Goal: Task Accomplishment & Management: Complete application form

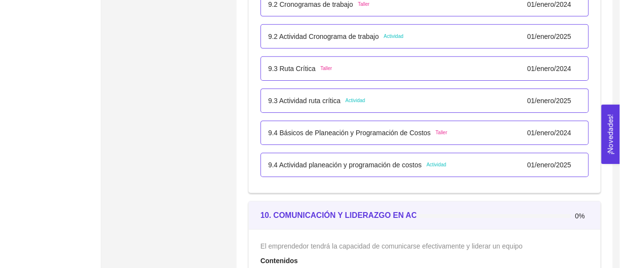
scroll to position [3391, 0]
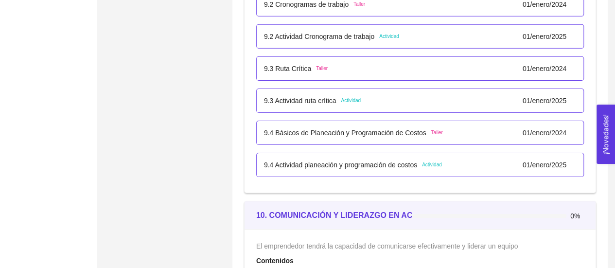
click at [322, 130] on p "9.4 Básicos de Planeación y Programación de Costos" at bounding box center [345, 132] width 162 height 11
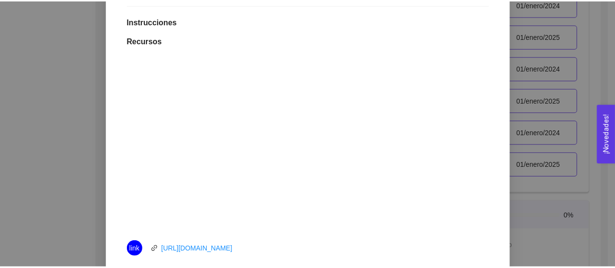
scroll to position [0, 0]
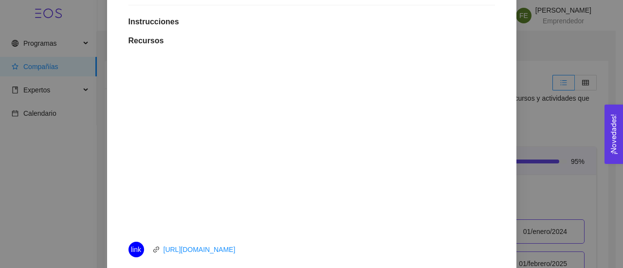
click at [47, 187] on div "9. OPERACIONES El emprendedor podrá planear, programar y estructurar costos y e…" at bounding box center [311, 134] width 623 height 268
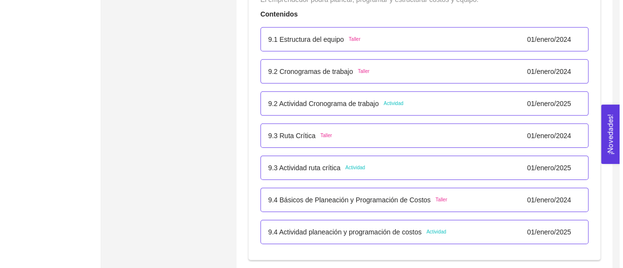
scroll to position [3323, 0]
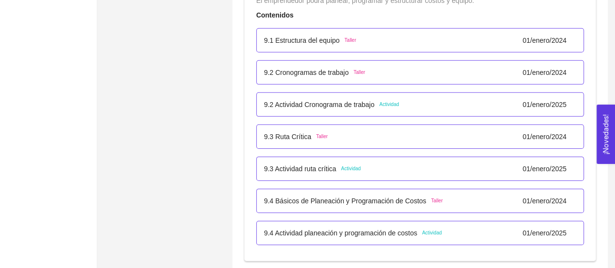
click at [330, 163] on p "9.3 Actividad ruta crítica" at bounding box center [300, 168] width 72 height 11
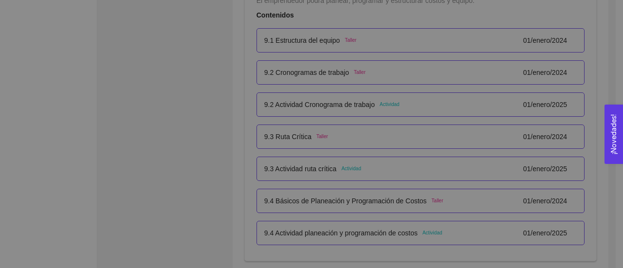
click at [330, 163] on div "9. OPERACIONES El emprendedor podrá planear, programar y estructurar costos y e…" at bounding box center [311, 134] width 623 height 268
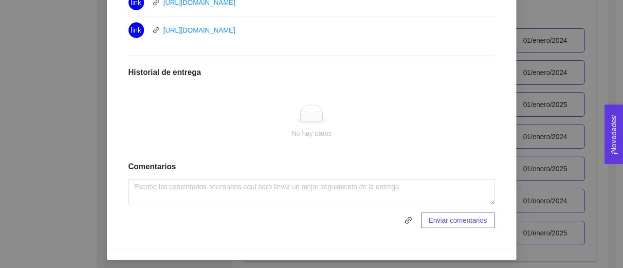
scroll to position [349, 0]
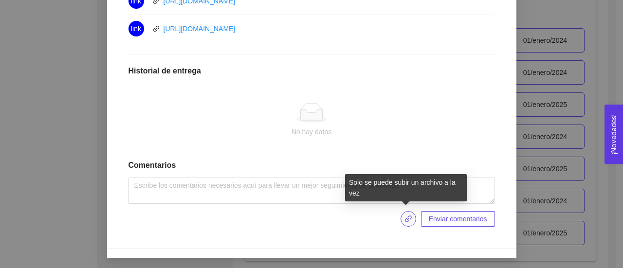
click at [409, 217] on icon "link" at bounding box center [408, 219] width 7 height 7
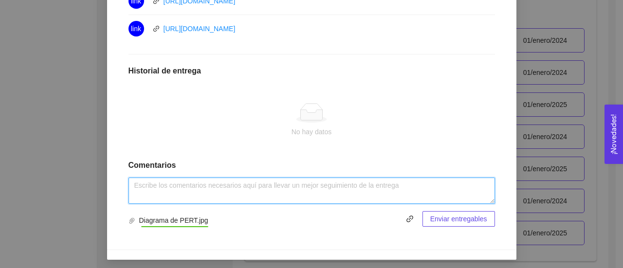
click at [311, 192] on textarea at bounding box center [311, 191] width 366 height 26
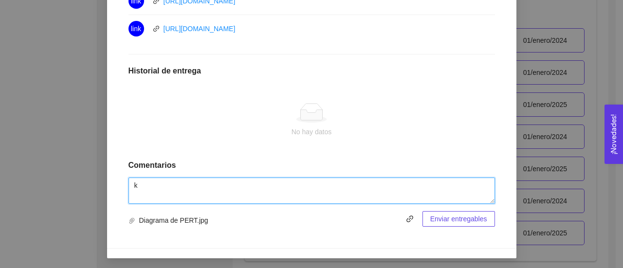
type textarea "k"
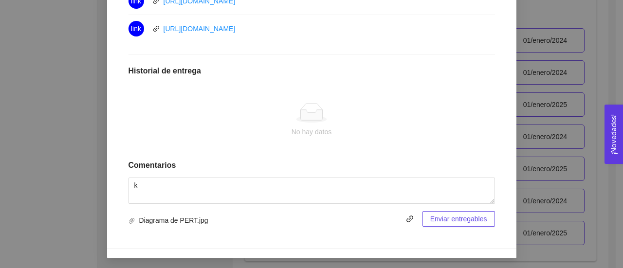
click at [446, 215] on span "Enviar entregables" at bounding box center [458, 219] width 57 height 11
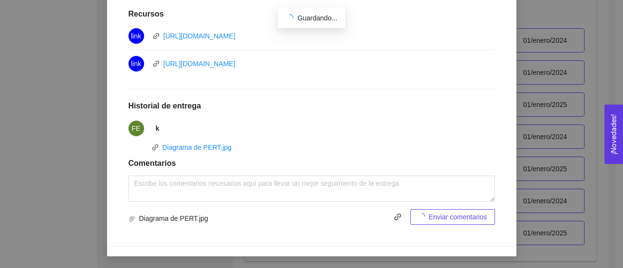
scroll to position [312, 0]
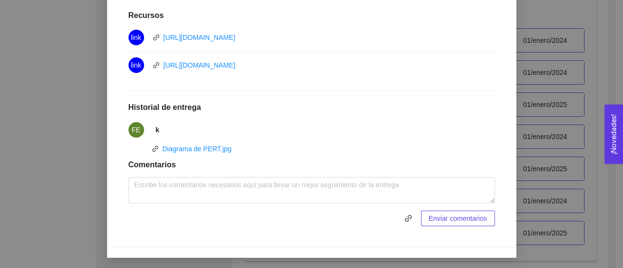
click at [49, 148] on div "9. OPERACIONES El emprendedor podrá planear, programar y estructurar costos y e…" at bounding box center [311, 134] width 623 height 268
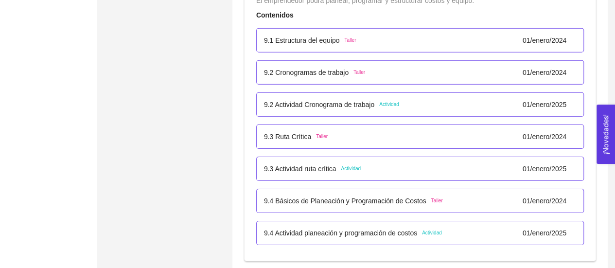
click at [324, 167] on p "9.3 Actividad ruta crítica" at bounding box center [300, 168] width 72 height 11
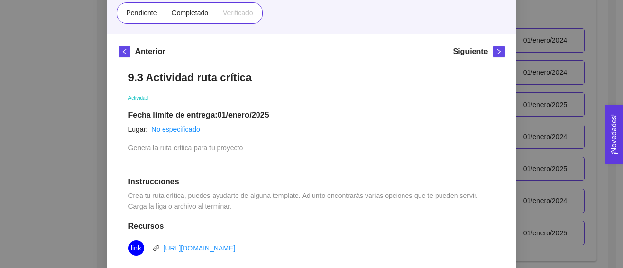
scroll to position [0, 0]
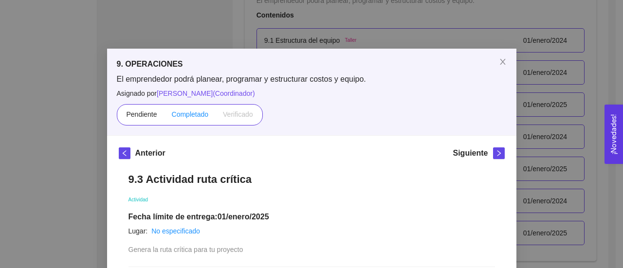
click at [193, 118] on span "Completado" at bounding box center [190, 114] width 37 height 8
click at [164, 117] on input "Completado" at bounding box center [164, 117] width 0 height 0
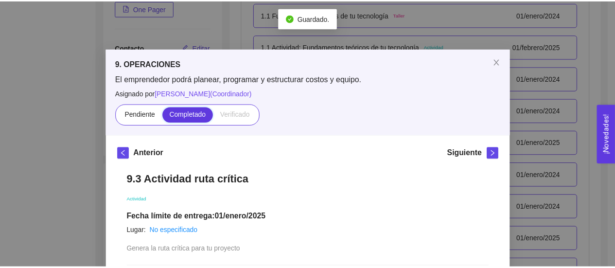
scroll to position [3323, 0]
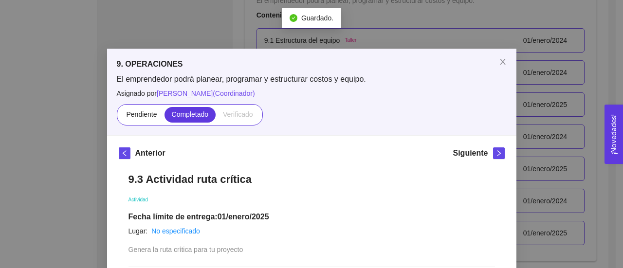
click at [98, 130] on div "9. OPERACIONES El emprendedor podrá planear, programar y estructurar costos y e…" at bounding box center [311, 134] width 623 height 268
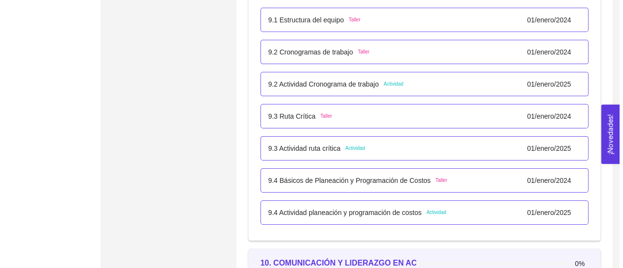
scroll to position [3338, 0]
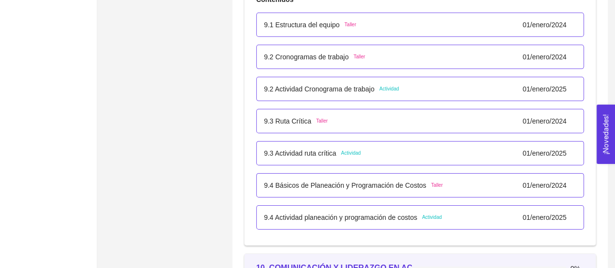
click at [336, 213] on p "9.4 Actividad planeación y programación de costos" at bounding box center [340, 217] width 153 height 11
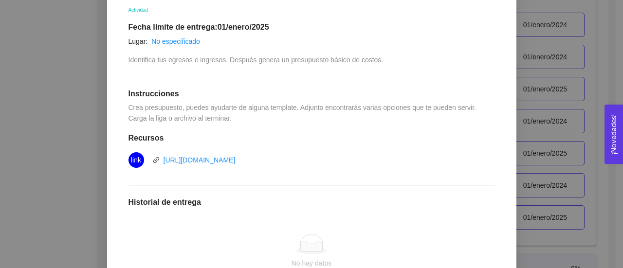
scroll to position [190, 0]
click at [235, 158] on link "[URL][DOMAIN_NAME]" at bounding box center [199, 160] width 72 height 8
